Goal: Task Accomplishment & Management: Manage account settings

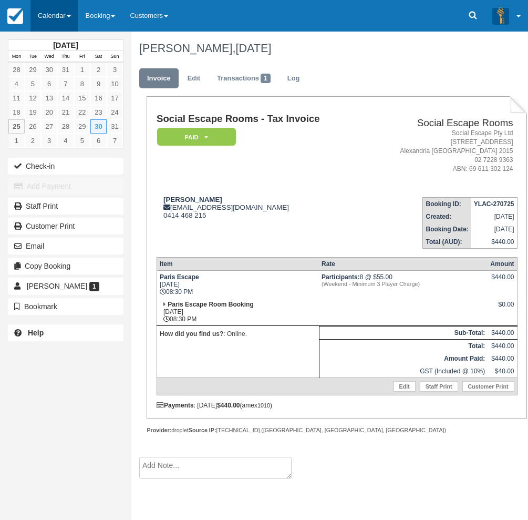
click at [58, 6] on link "Calendar" at bounding box center [54, 16] width 48 height 32
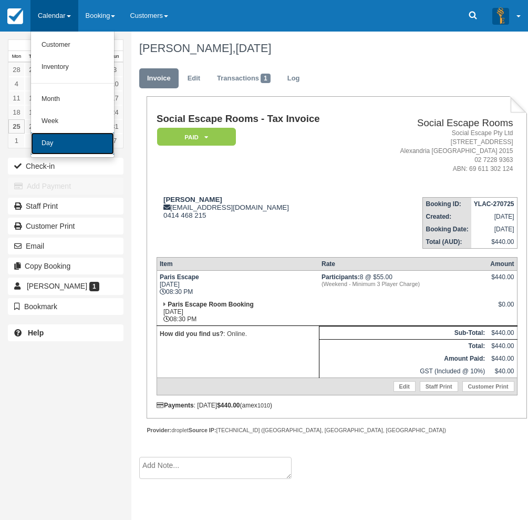
click at [84, 142] on link "Day" at bounding box center [72, 143] width 83 height 22
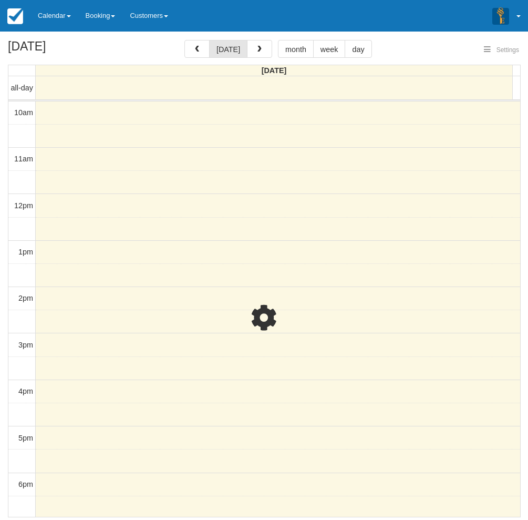
select select
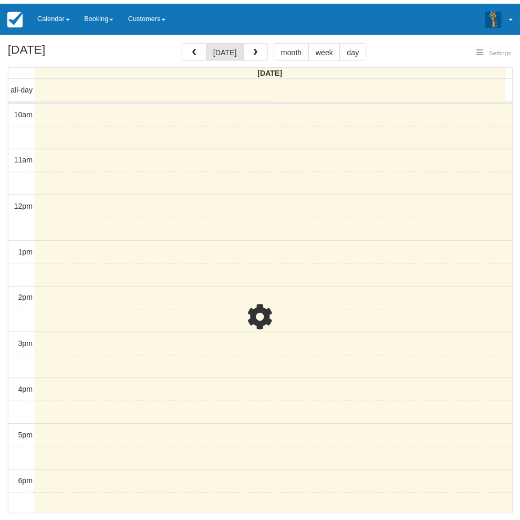
scroll to position [140, 0]
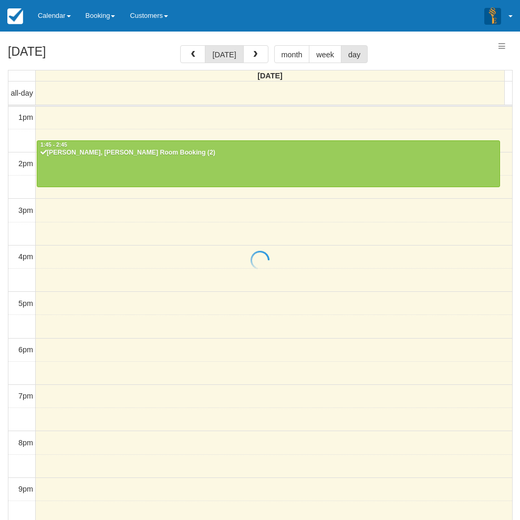
select select
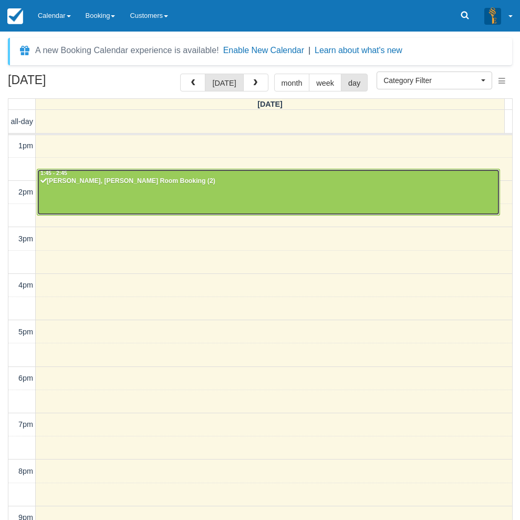
click at [65, 184] on div "Sara Palmieri - Ransom, Ransom Room Booking (2)" at bounding box center [268, 181] width 457 height 8
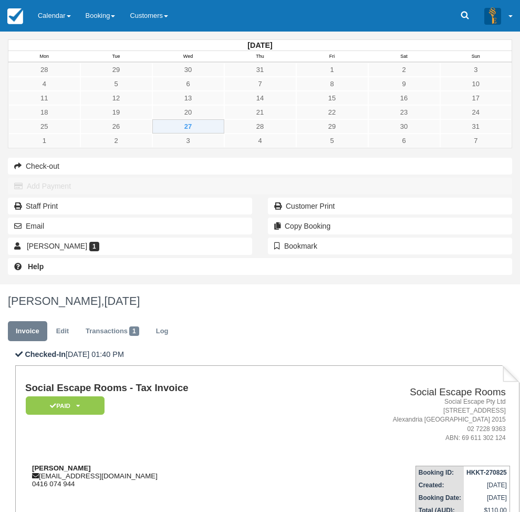
click at [91, 464] on strong "Sara Palmieri" at bounding box center [61, 468] width 59 height 8
drag, startPoint x: 173, startPoint y: 218, endPoint x: 187, endPoint y: 217, distance: 13.7
click at [91, 464] on strong "Sara Palmieri" at bounding box center [61, 468] width 59 height 8
copy strong "Sara Palmieri"
click at [5, 284] on div "August 2025 Mon Tue Wed Thu Fri Sat Sun 28 29 30 31 1 2 3 4 5 6 7 8 9 10 11 12 …" at bounding box center [260, 158] width 520 height 253
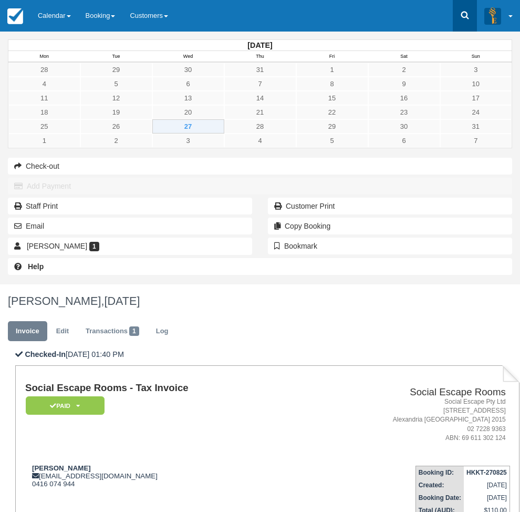
click at [468, 18] on icon at bounding box center [465, 16] width 8 height 8
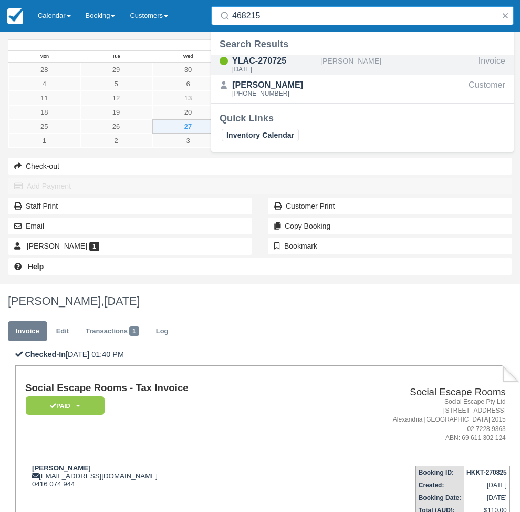
type input "468215"
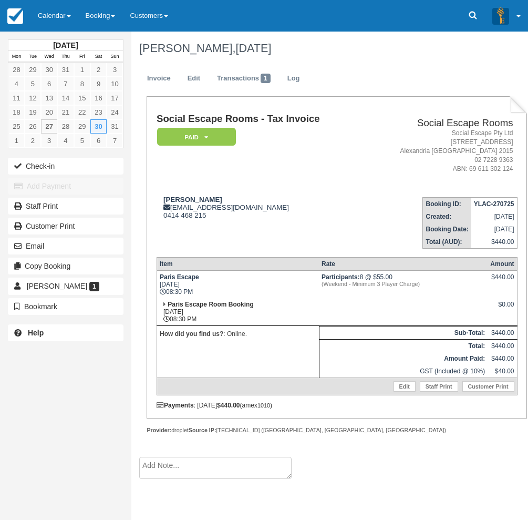
click at [4, 425] on div "August 2025 Mon Tue Wed Thu Fri Sat Sun 28 29 30 31 1 2 3 4 5 6 7 8 9 10 11 12 …" at bounding box center [65, 260] width 131 height 520
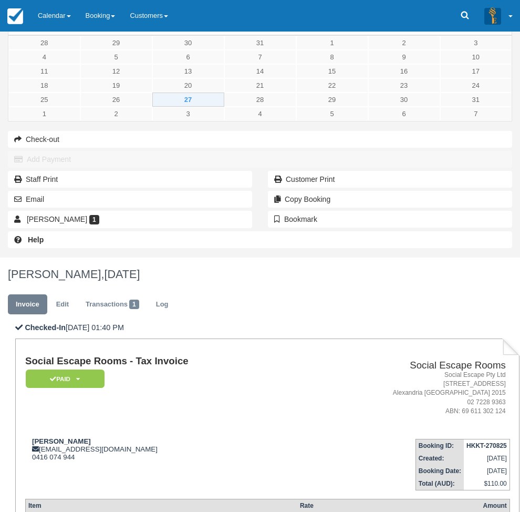
scroll to position [38, 0]
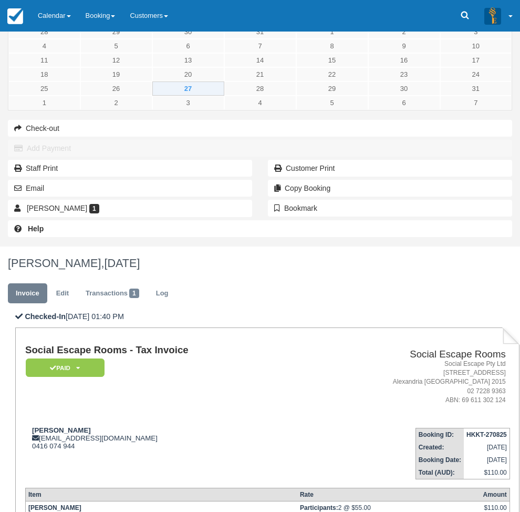
click at [8, 246] on div "[DATE] Mon Tue Wed Thu Fri Sat Sun 28 29 30 31 1 2 3 4 5 6 7 8 9 10 11 12 13 14…" at bounding box center [260, 120] width 520 height 253
type textarea "[PERSON_NAME] and husband have played Paris and Bellamys. They live in [GEOGRAP…"
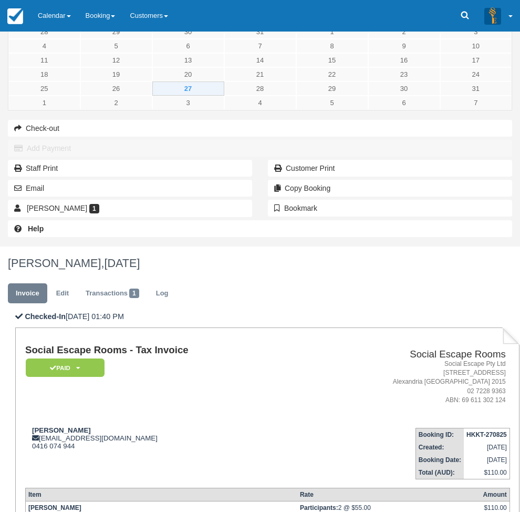
click at [3, 246] on div "[DATE] Mon Tue Wed Thu Fri Sat Sun 28 29 30 31 1 2 3 4 5 6 7 8 9 10 11 12 13 14…" at bounding box center [260, 120] width 520 height 253
